Goal: Task Accomplishment & Management: Use online tool/utility

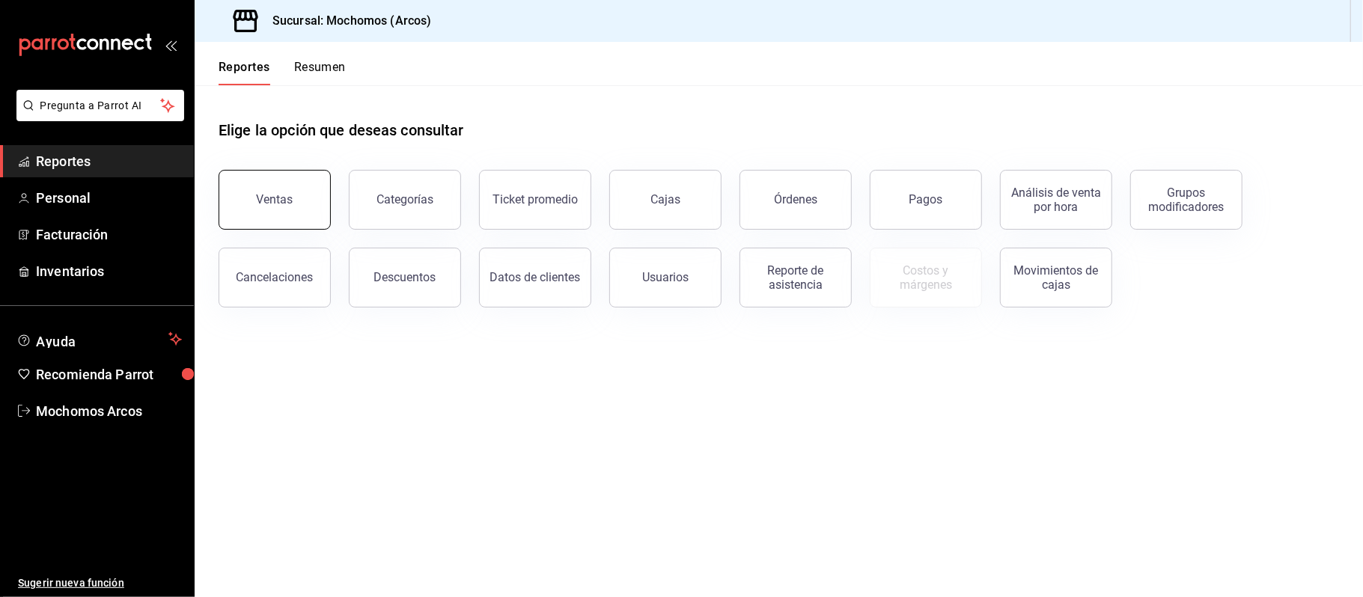
click at [268, 201] on div "Ventas" at bounding box center [275, 199] width 37 height 14
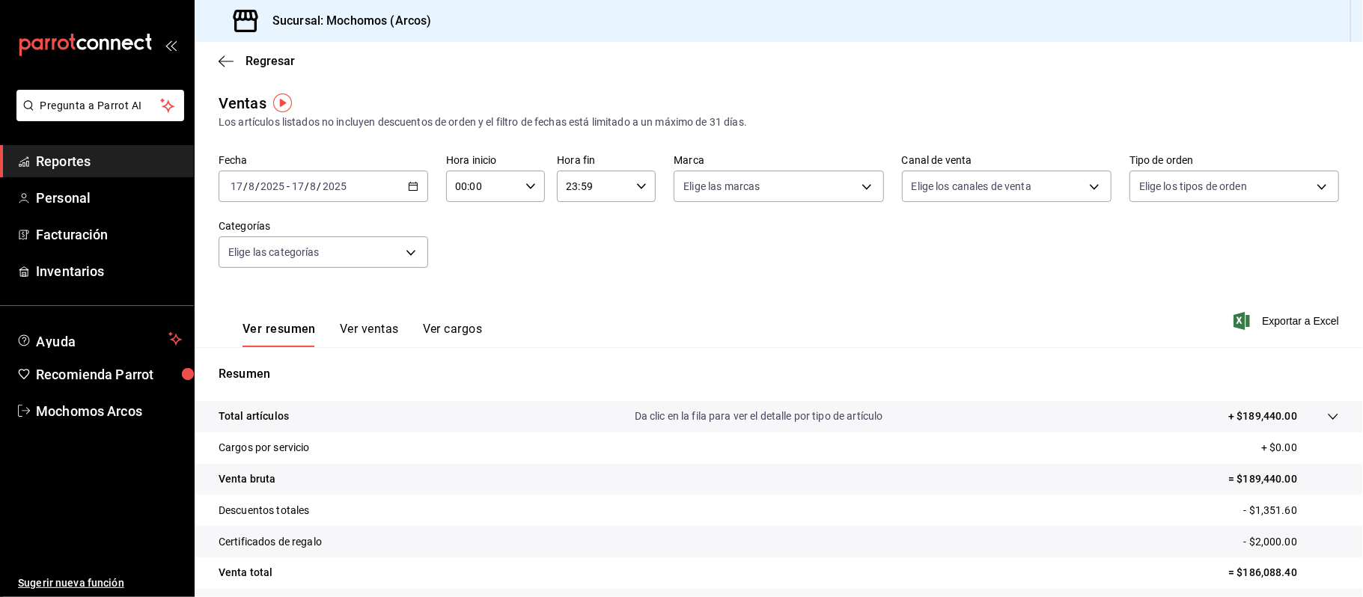
click at [121, 174] on link "Reportes" at bounding box center [97, 161] width 194 height 32
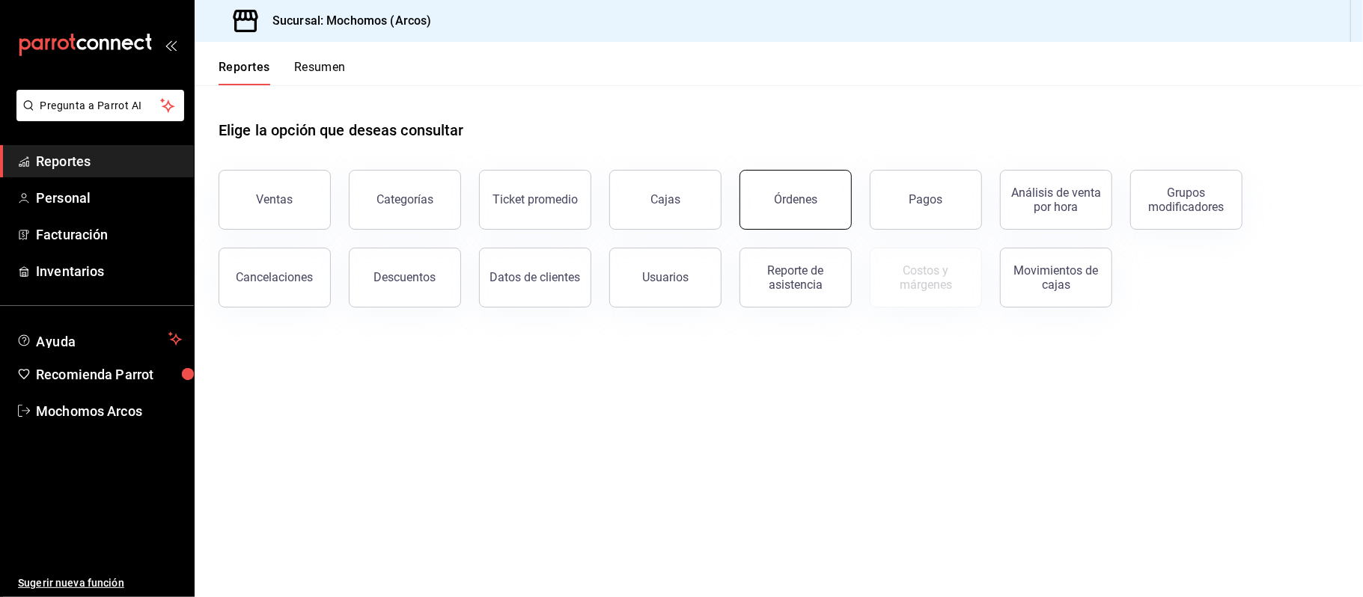
click at [774, 207] on button "Órdenes" at bounding box center [796, 200] width 112 height 60
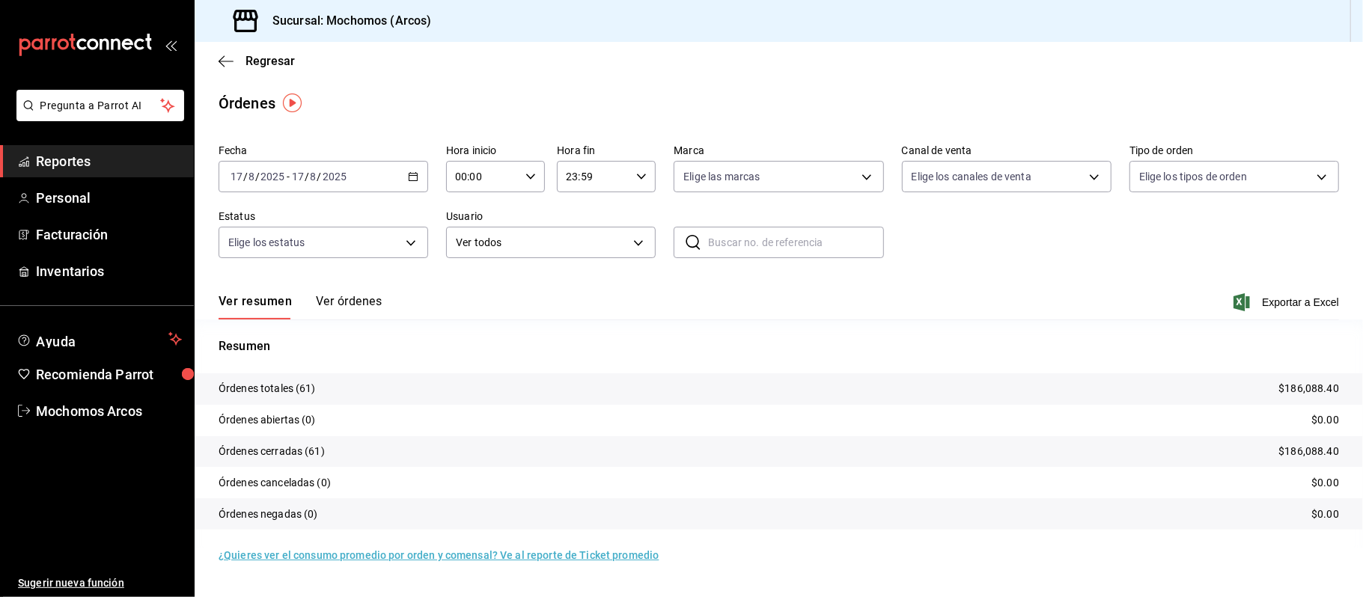
click at [410, 177] on icon "button" at bounding box center [413, 176] width 10 height 10
click at [292, 389] on span "Rango de fechas" at bounding box center [289, 390] width 116 height 16
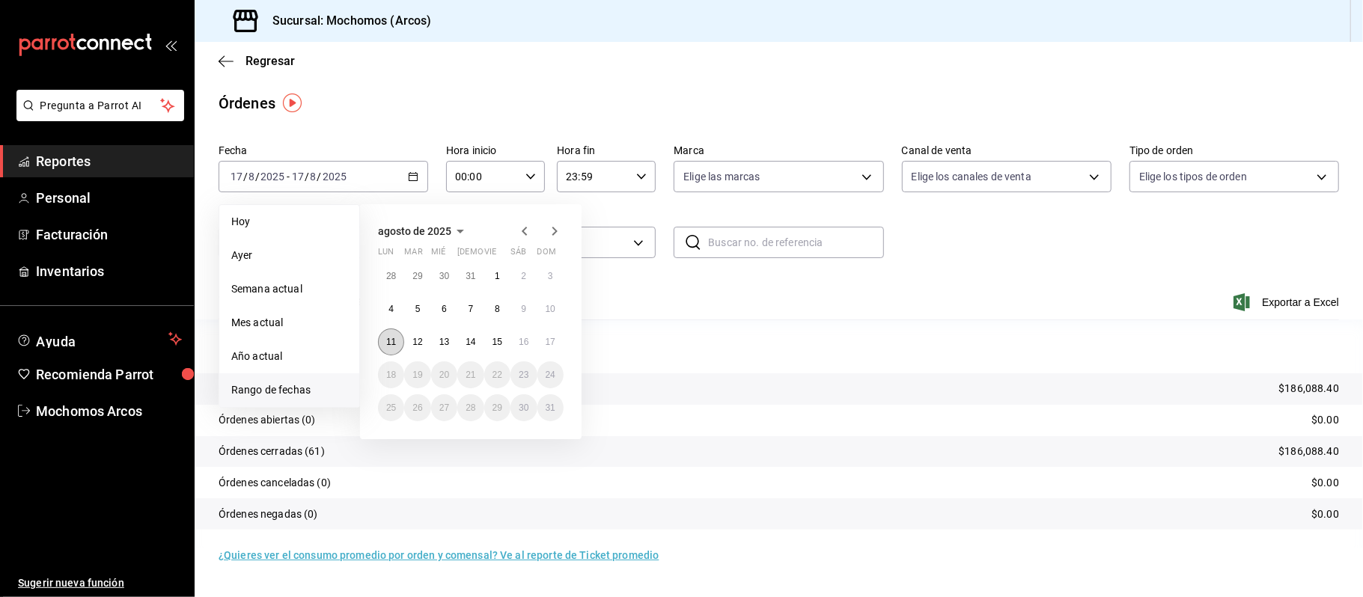
click at [386, 334] on button "11" at bounding box center [391, 342] width 26 height 27
click at [549, 347] on button "17" at bounding box center [550, 342] width 26 height 27
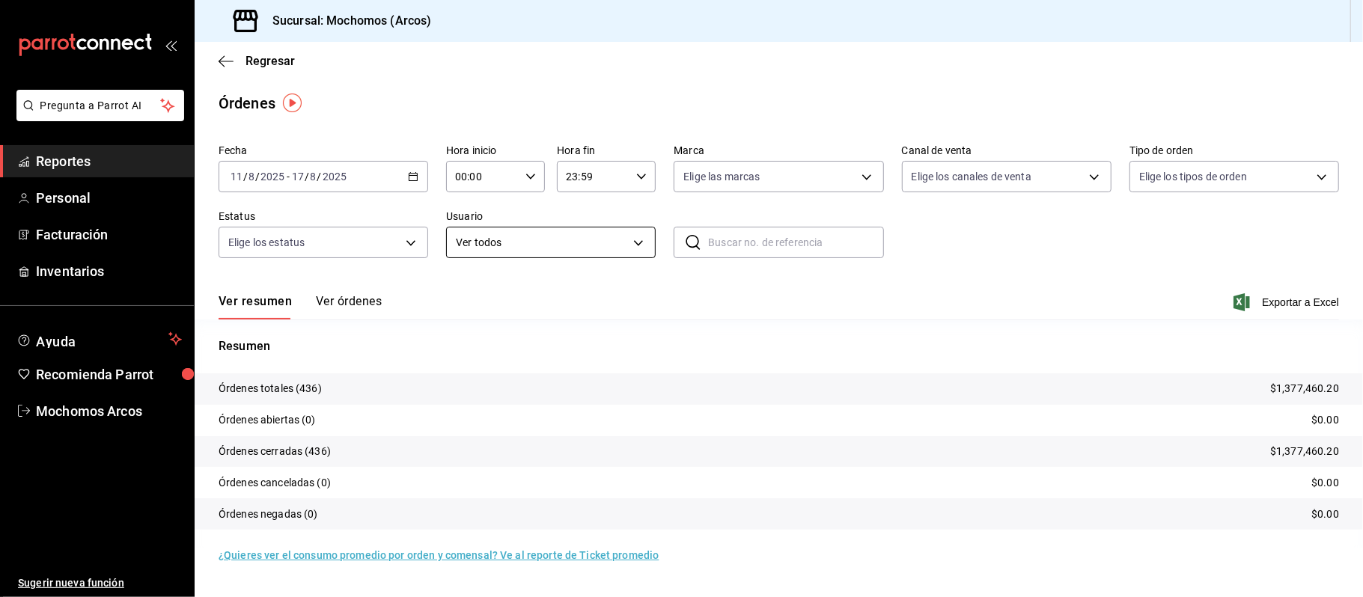
click at [645, 243] on body "Pregunta a Parrot AI Reportes Personal Facturación Inventarios Ayuda Recomienda…" at bounding box center [681, 298] width 1363 height 597
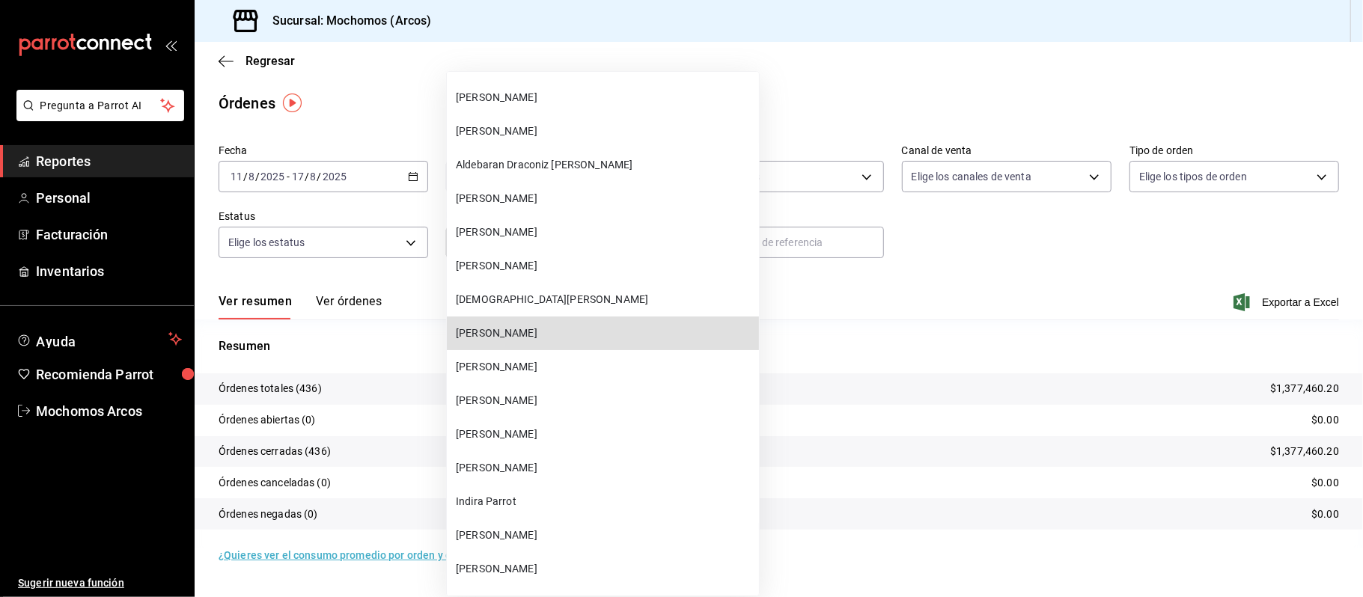
scroll to position [5034, 0]
click at [590, 346] on li "[PERSON_NAME]" at bounding box center [603, 334] width 312 height 34
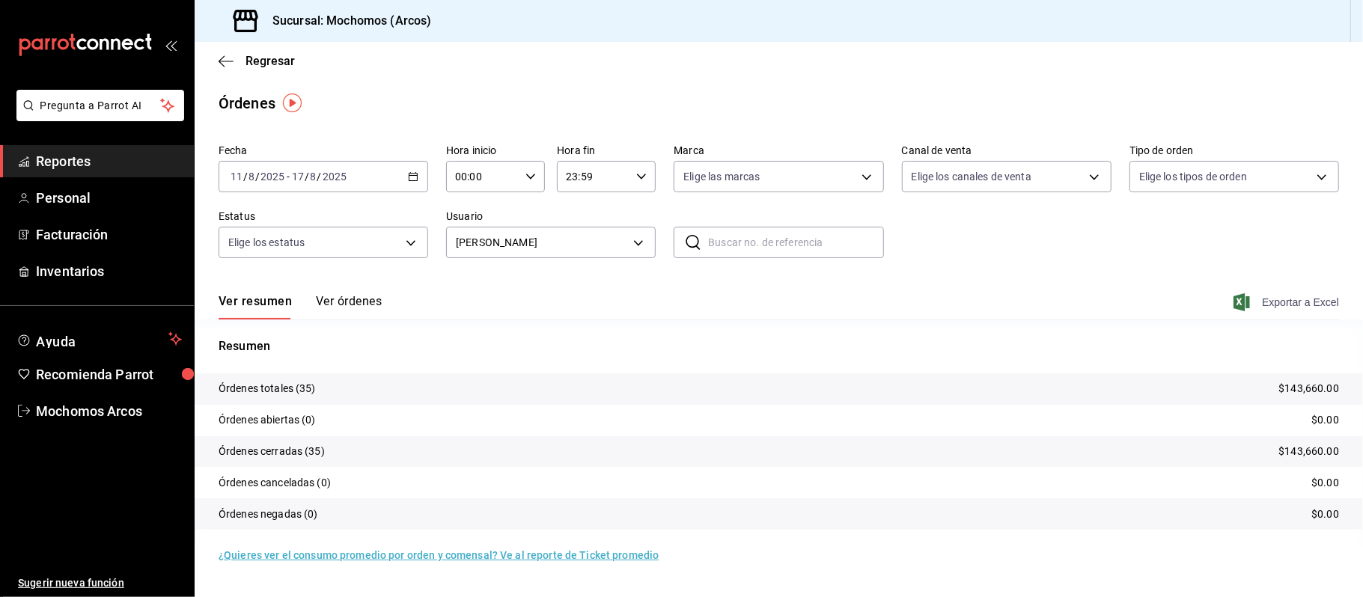
click at [1305, 297] on span "Exportar a Excel" at bounding box center [1288, 302] width 103 height 18
click at [635, 240] on body "Pregunta a Parrot AI Reportes Personal Facturación Inventarios Ayuda Recomienda…" at bounding box center [681, 298] width 1363 height 597
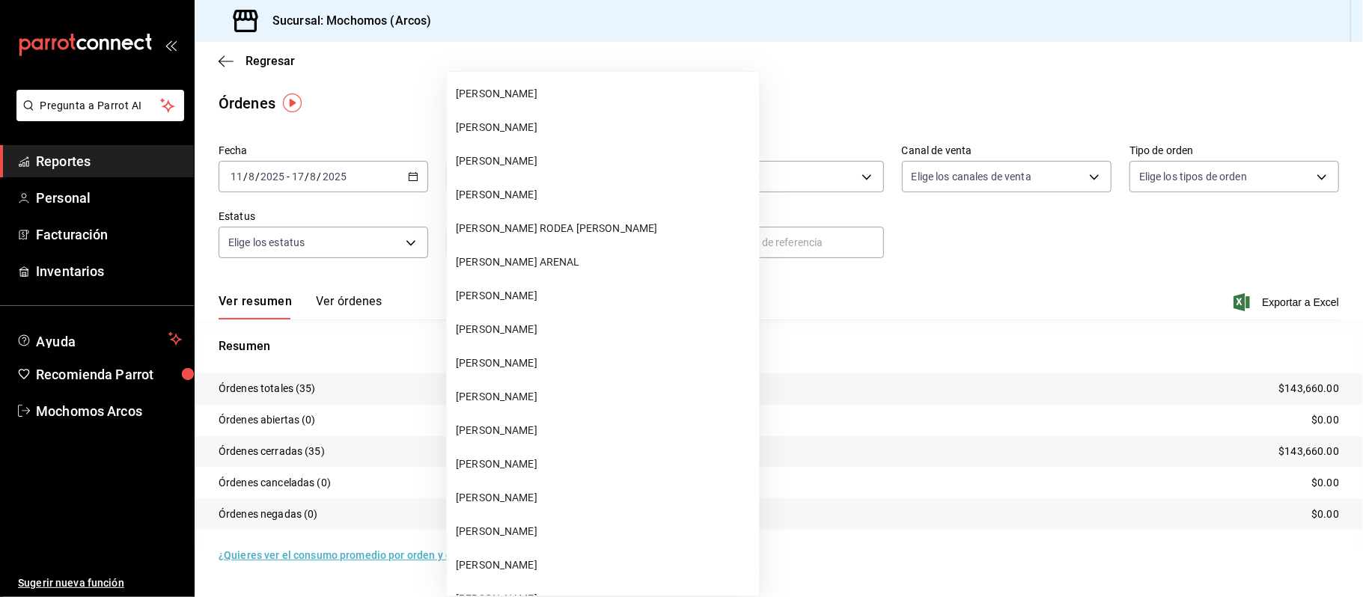
scroll to position [38191, 0]
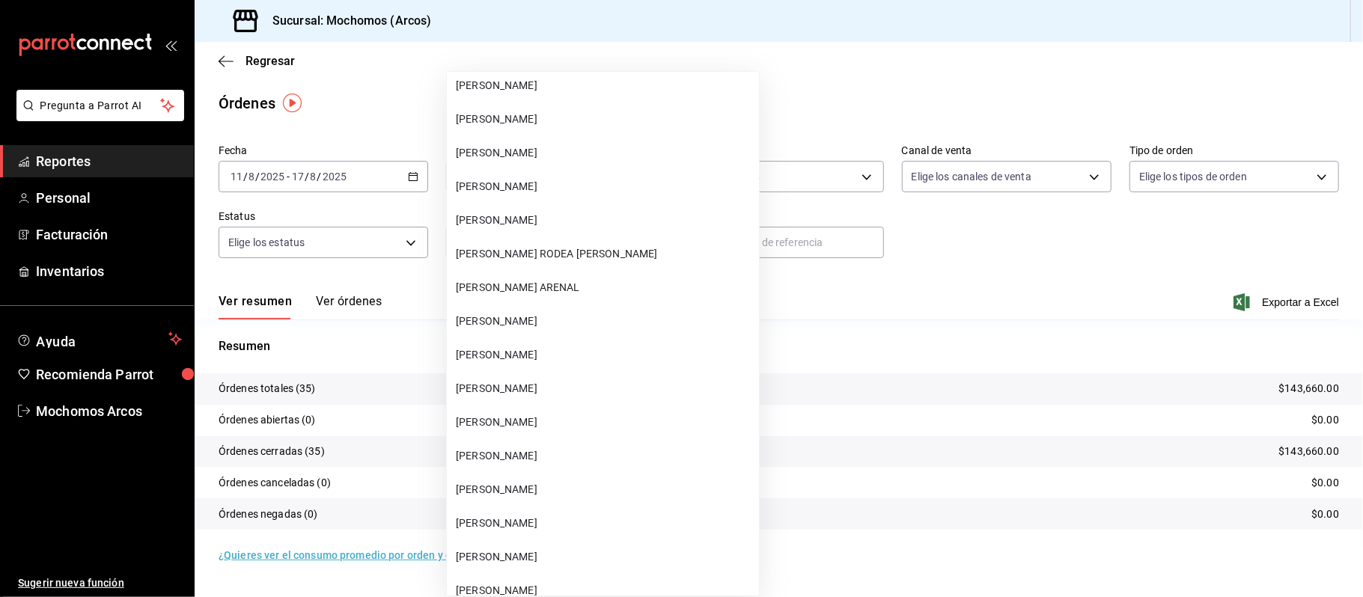
click at [566, 257] on span "[PERSON_NAME] RODEA [PERSON_NAME]" at bounding box center [604, 254] width 297 height 16
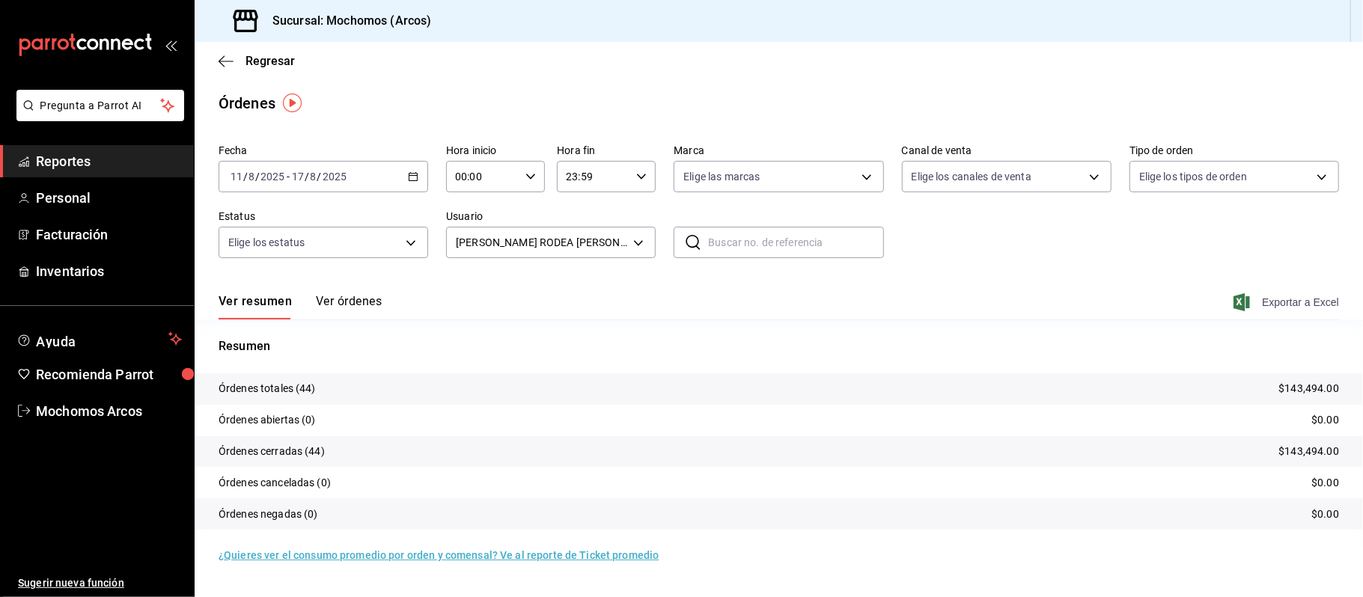
click at [1273, 296] on span "Exportar a Excel" at bounding box center [1288, 302] width 103 height 18
click at [633, 252] on body "Pregunta a Parrot AI Reportes Personal Facturación Inventarios Ayuda Recomienda…" at bounding box center [681, 298] width 1363 height 597
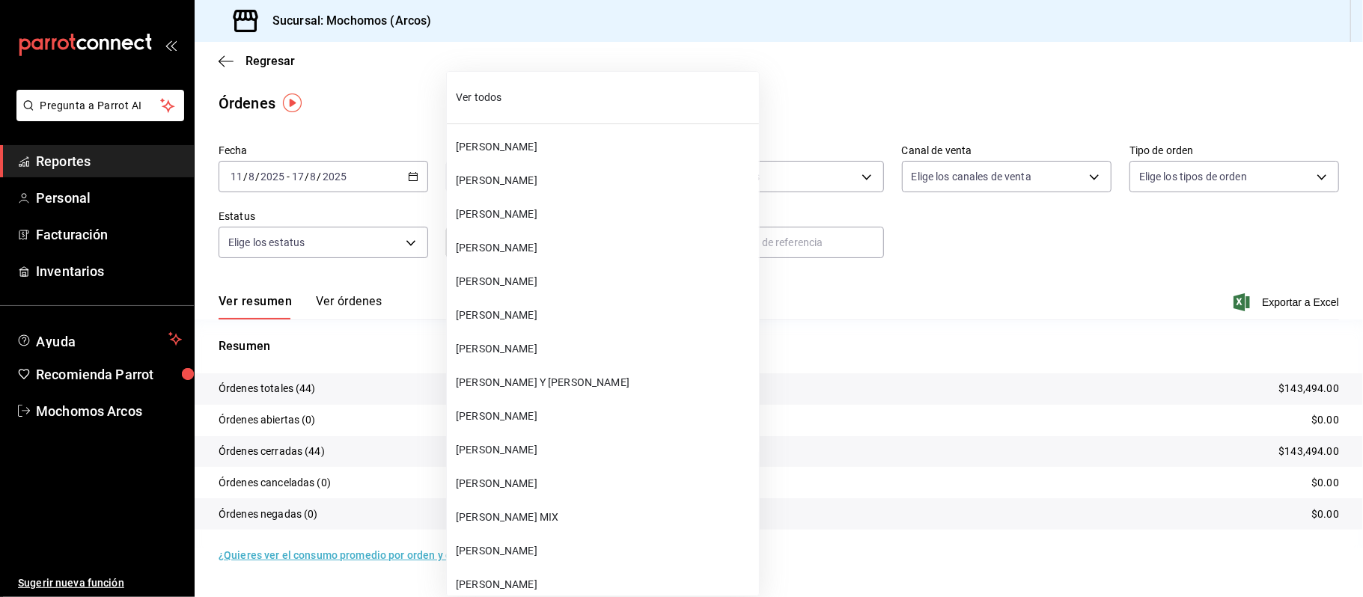
scroll to position [38111, 0]
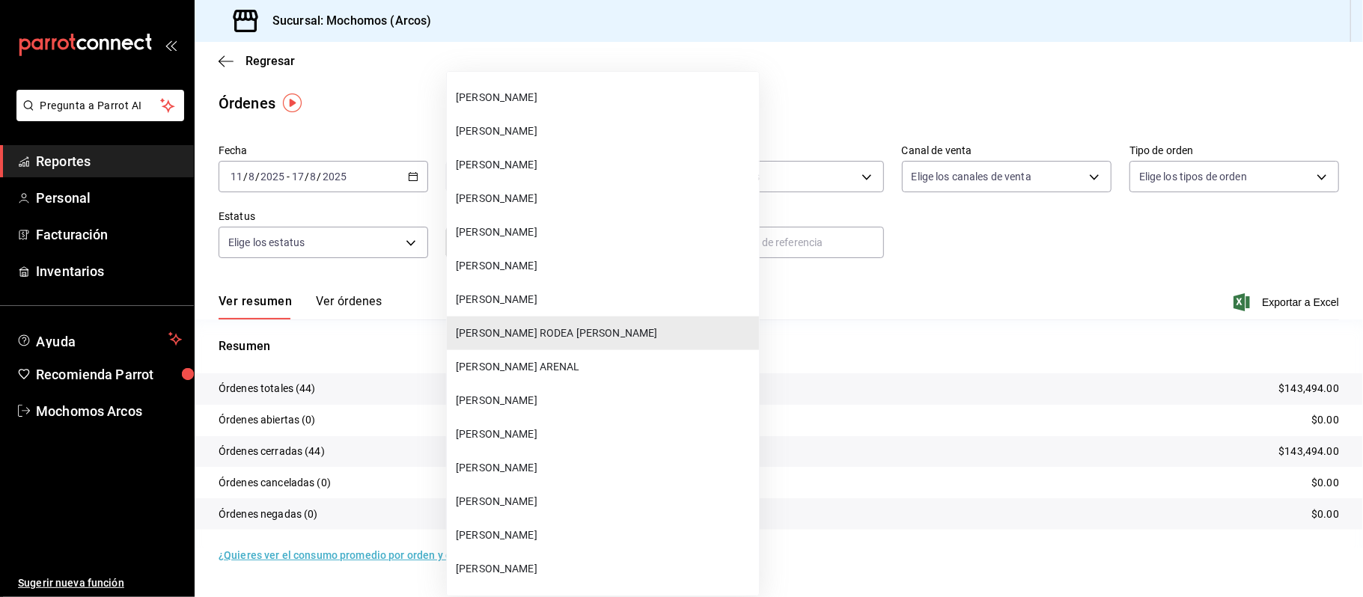
click at [638, 247] on li "[PERSON_NAME]" at bounding box center [603, 233] width 312 height 34
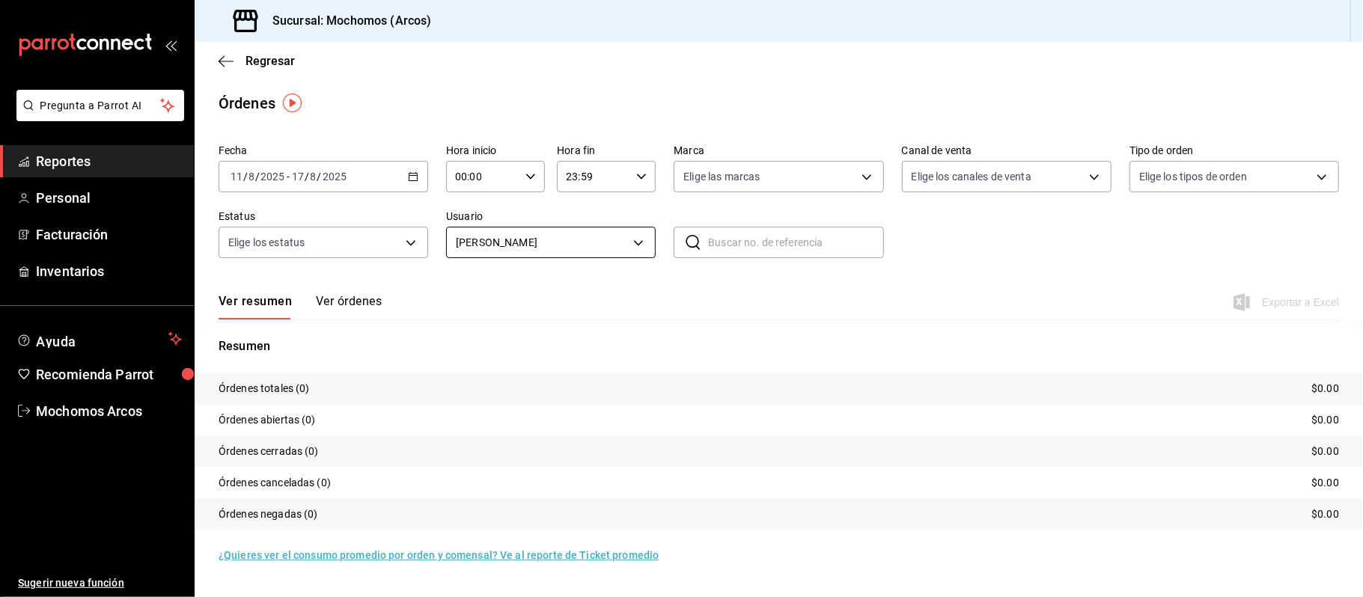
click at [644, 237] on body "Pregunta a Parrot AI Reportes Personal Facturación Inventarios Ayuda Recomienda…" at bounding box center [681, 298] width 1363 height 597
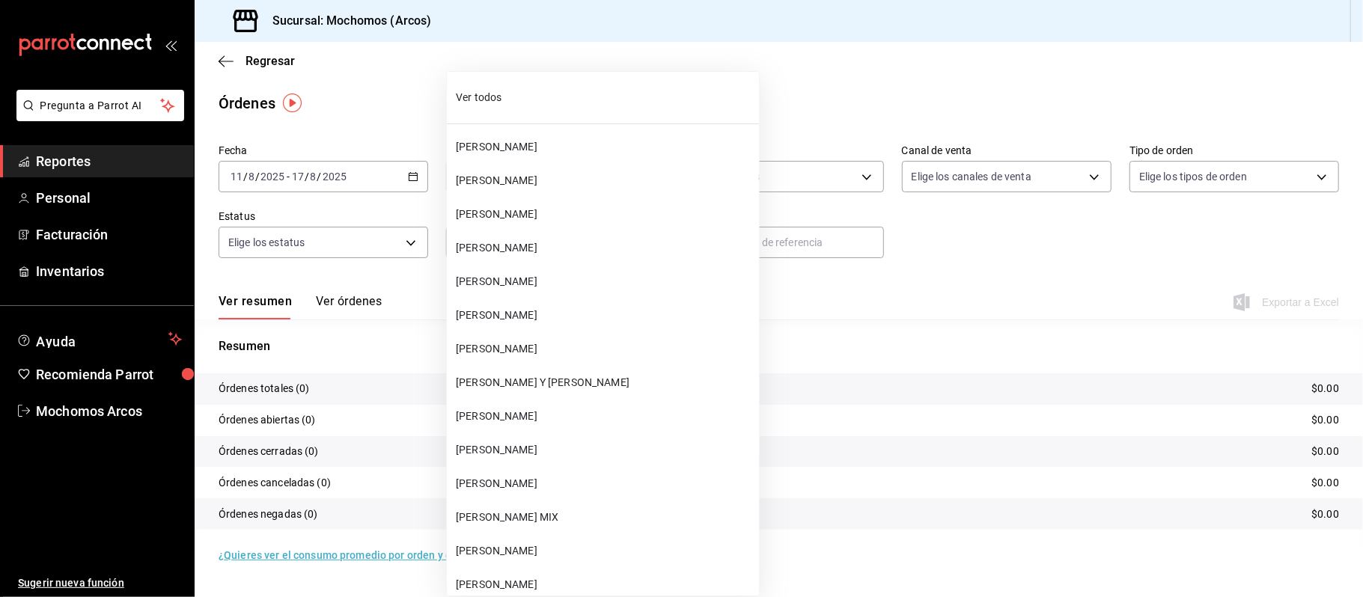
scroll to position [38010, 0]
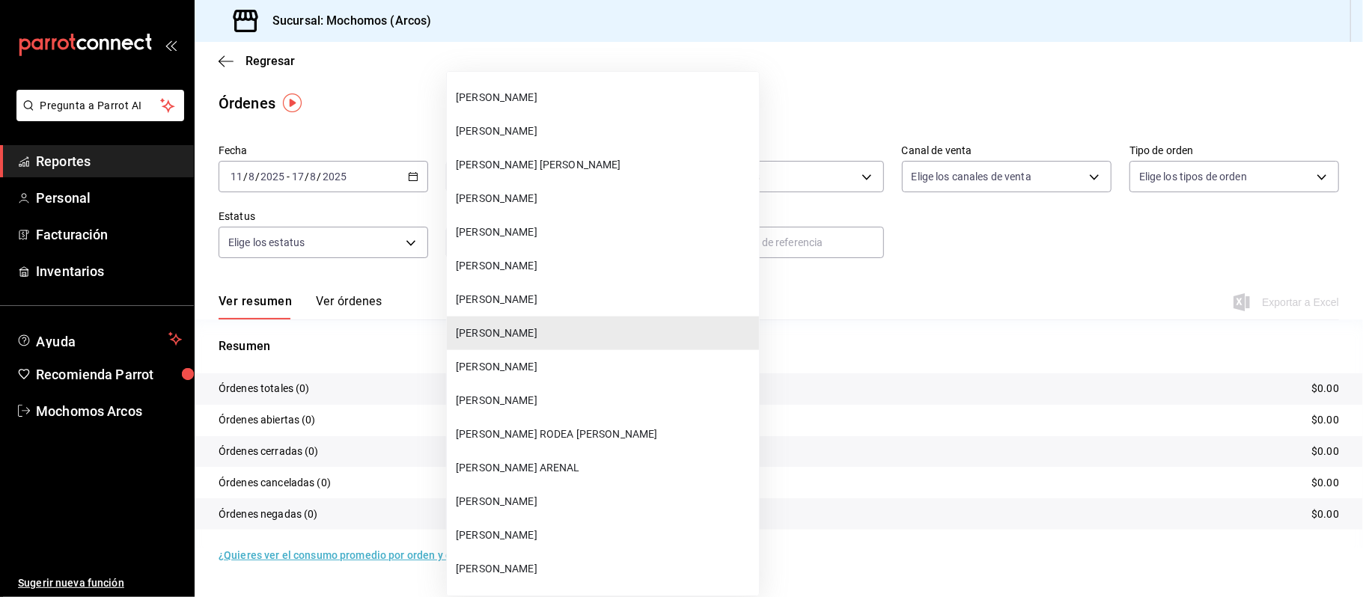
click at [584, 256] on li "[PERSON_NAME]" at bounding box center [603, 266] width 312 height 34
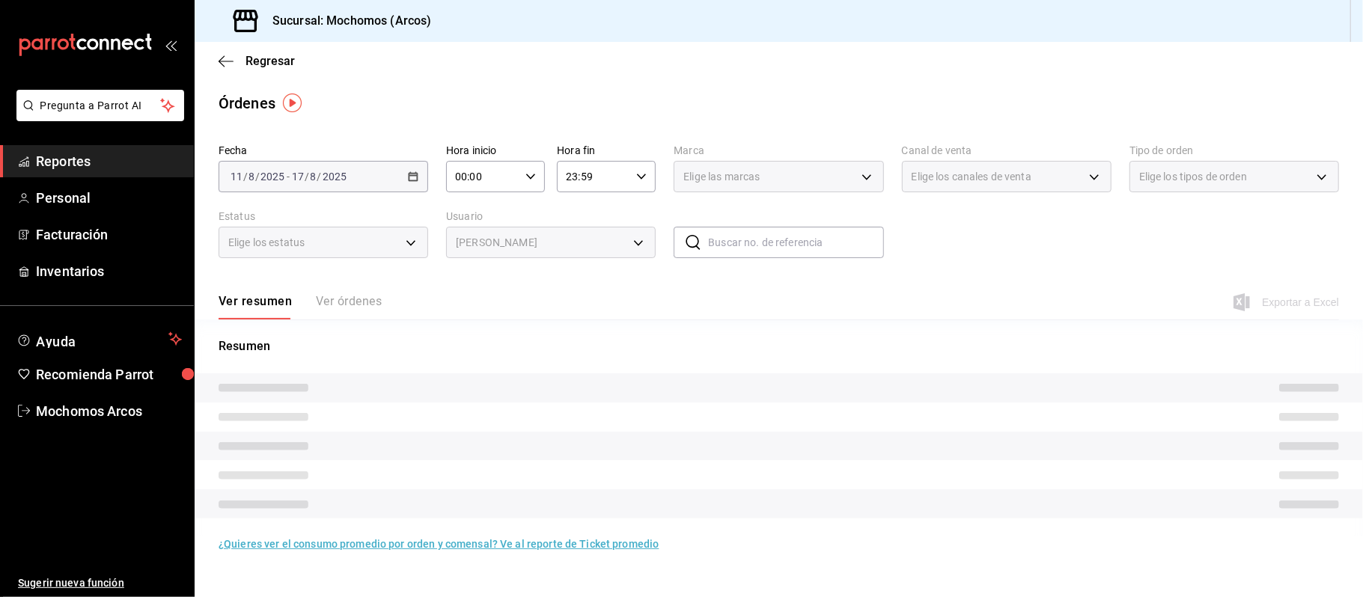
type input "fd312710-a81e-4450-8ee9-5fa7db1aea5c"
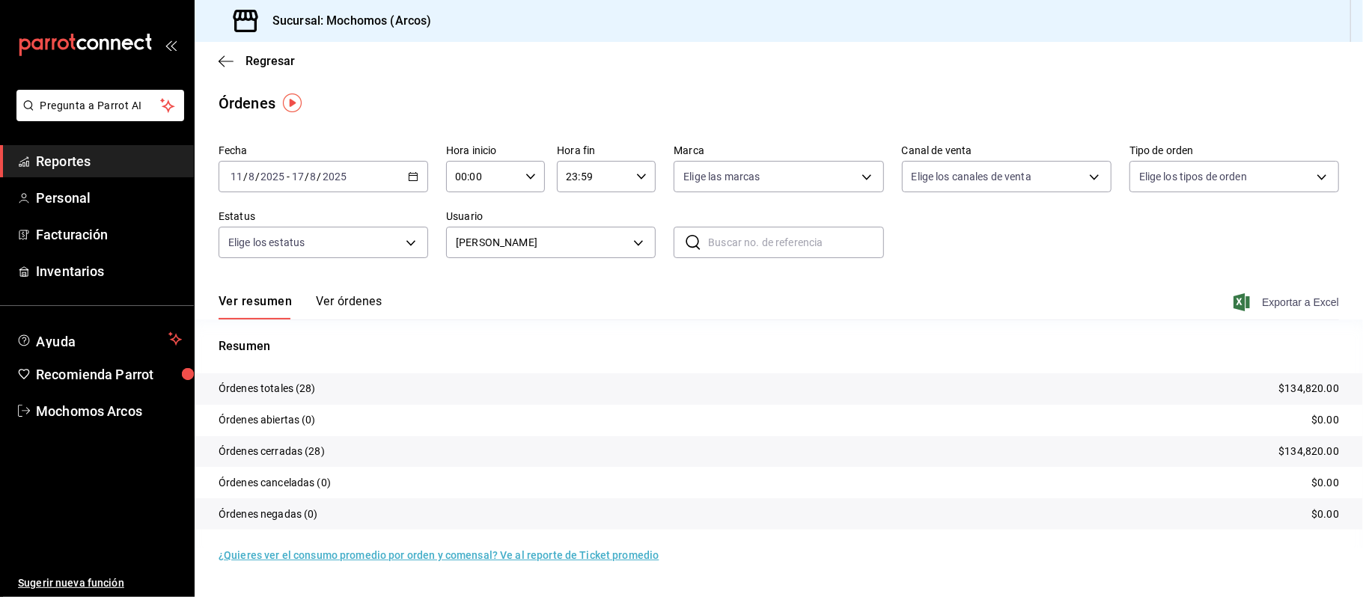
click at [1299, 295] on span "Exportar a Excel" at bounding box center [1288, 302] width 103 height 18
